Goal: Find specific page/section: Find specific page/section

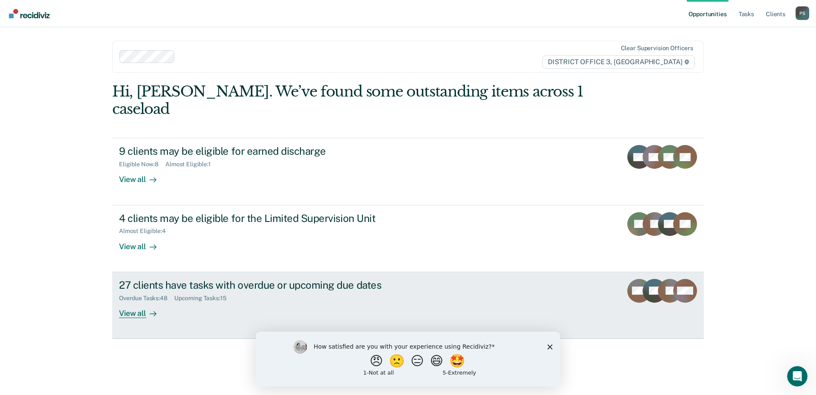
click at [128, 301] on div "View all" at bounding box center [143, 309] width 48 height 17
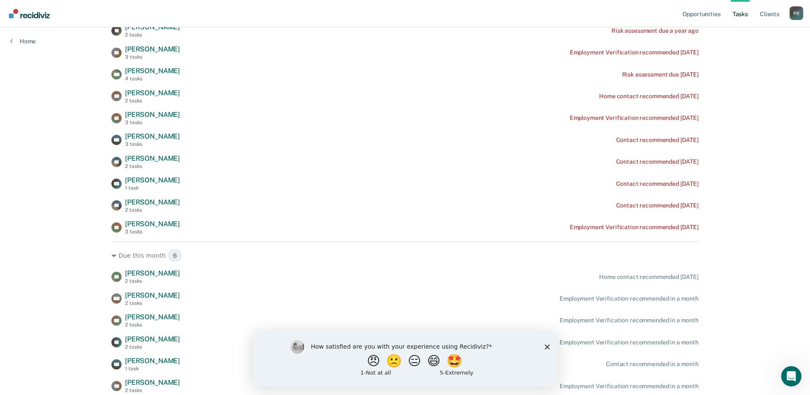
scroll to position [429, 0]
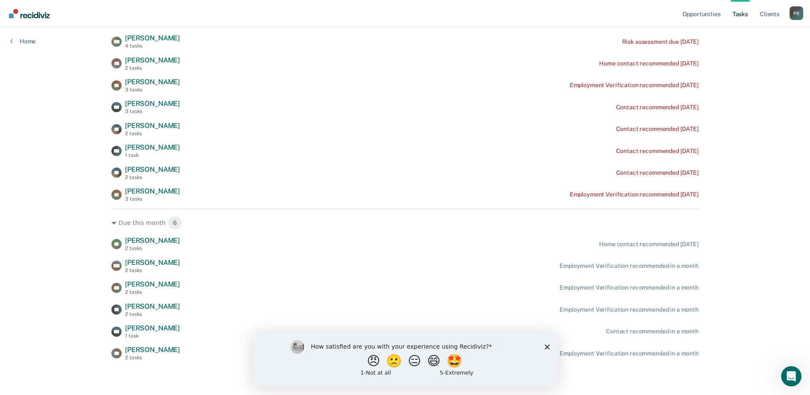
click at [549, 348] on div "How satisfied are you with your experience using Recidiviz? 😠 🙁 😑 😄 🤩 1 - Not a…" at bounding box center [404, 358] width 304 height 55
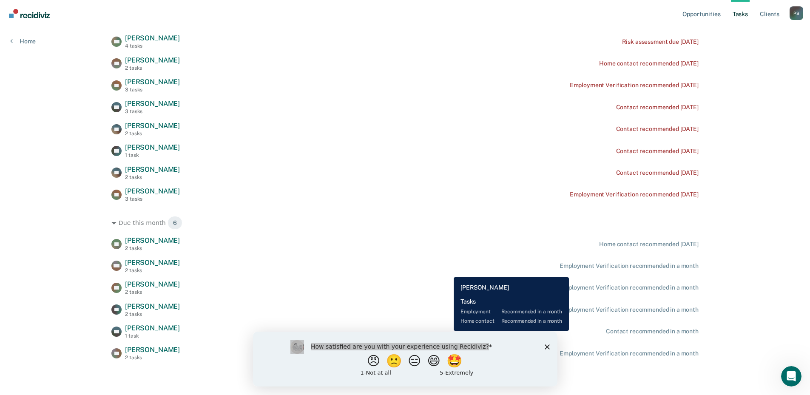
click at [447, 271] on div "MM [PERSON_NAME] 2 tasks Employment Verification recommended in a month" at bounding box center [404, 265] width 587 height 15
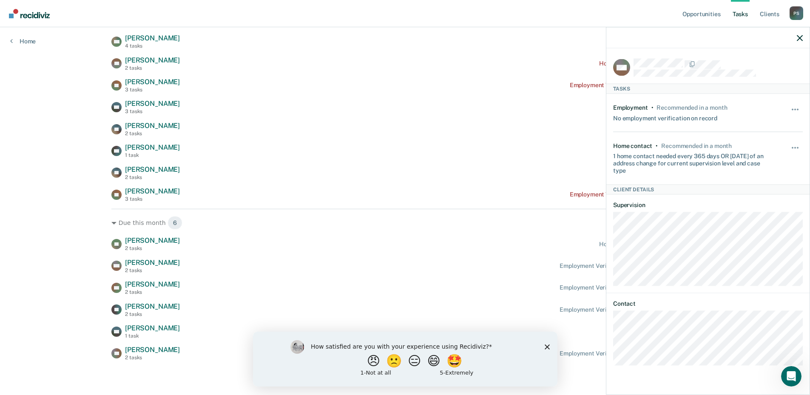
click at [544, 348] on icon "Close survey" at bounding box center [546, 346] width 5 height 5
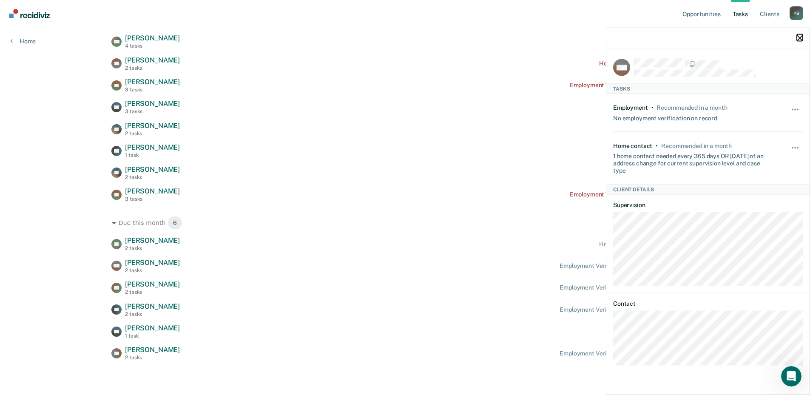
click at [801, 37] on icon "button" at bounding box center [799, 38] width 6 height 6
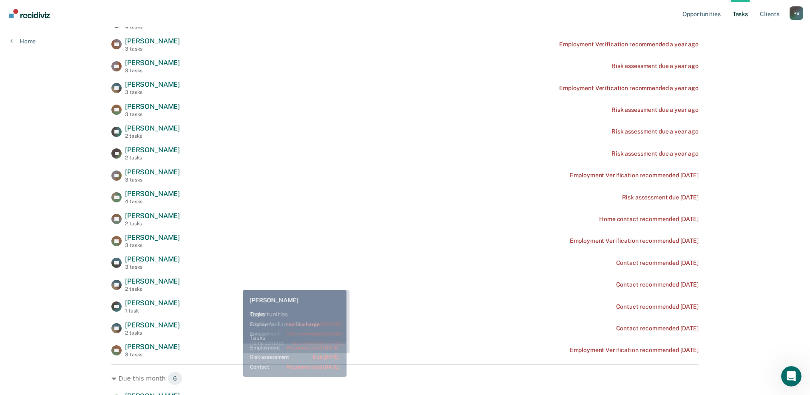
scroll to position [283, 0]
